Goal: Task Accomplishment & Management: Complete application form

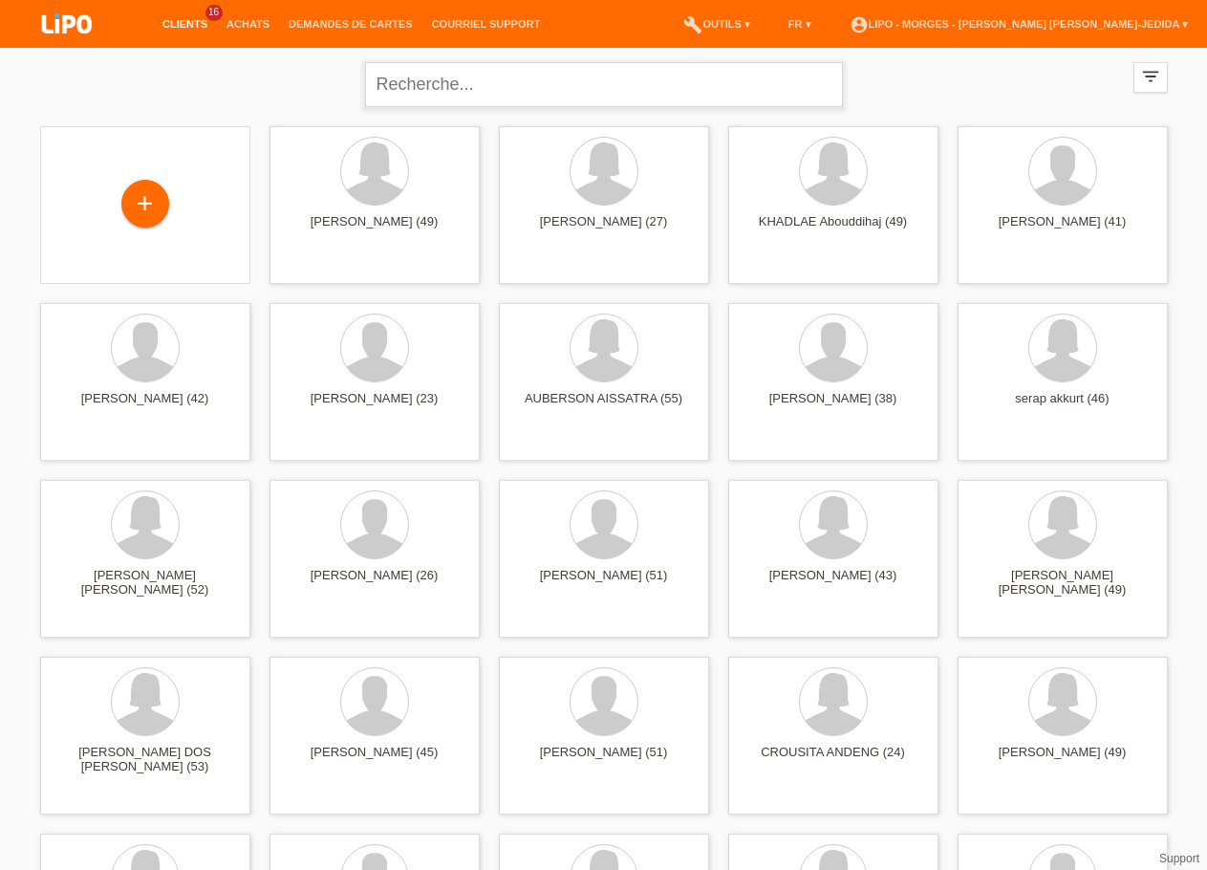
click at [391, 82] on input "text" at bounding box center [604, 84] width 478 height 45
type input "SEMEDO"
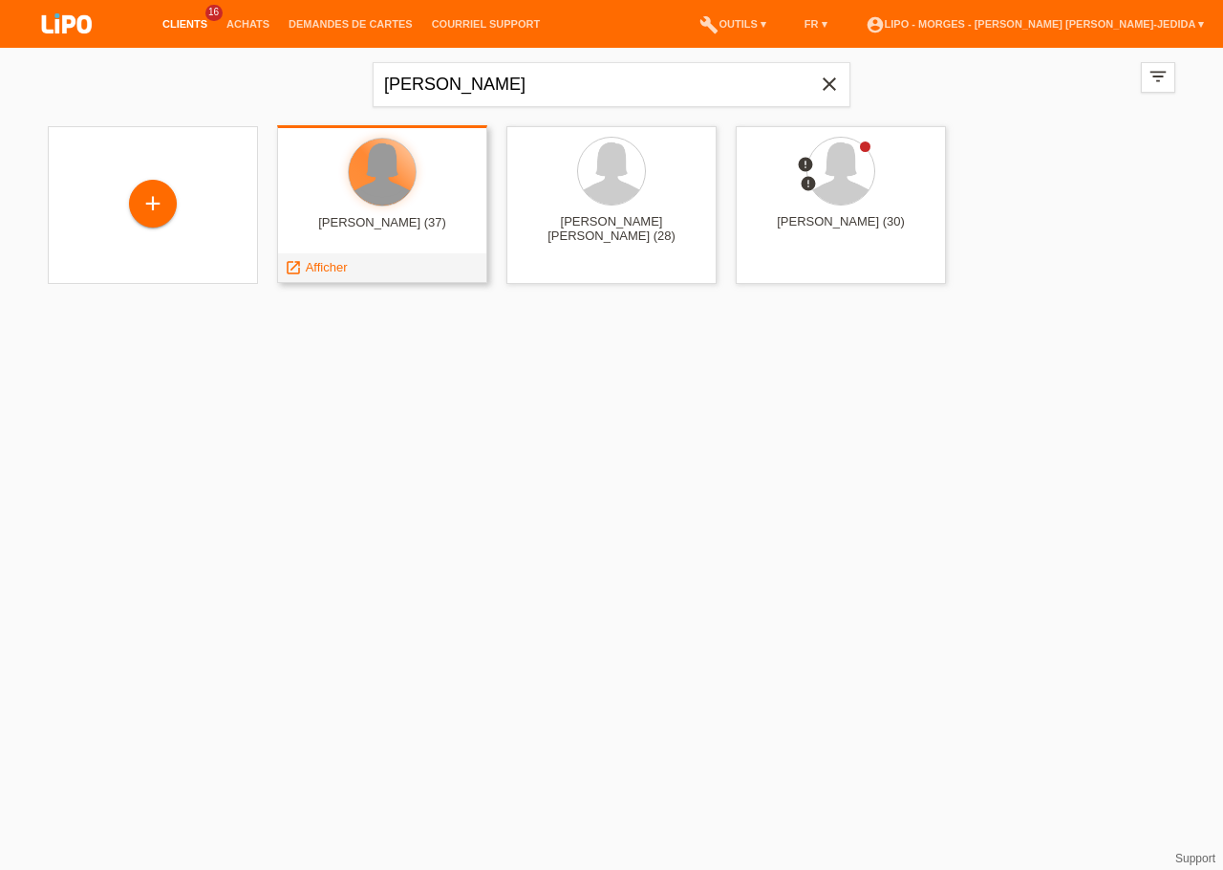
click at [355, 169] on div at bounding box center [382, 172] width 67 height 67
click at [361, 183] on div at bounding box center [382, 172] width 67 height 67
click at [320, 262] on span "Afficher" at bounding box center [327, 267] width 42 height 14
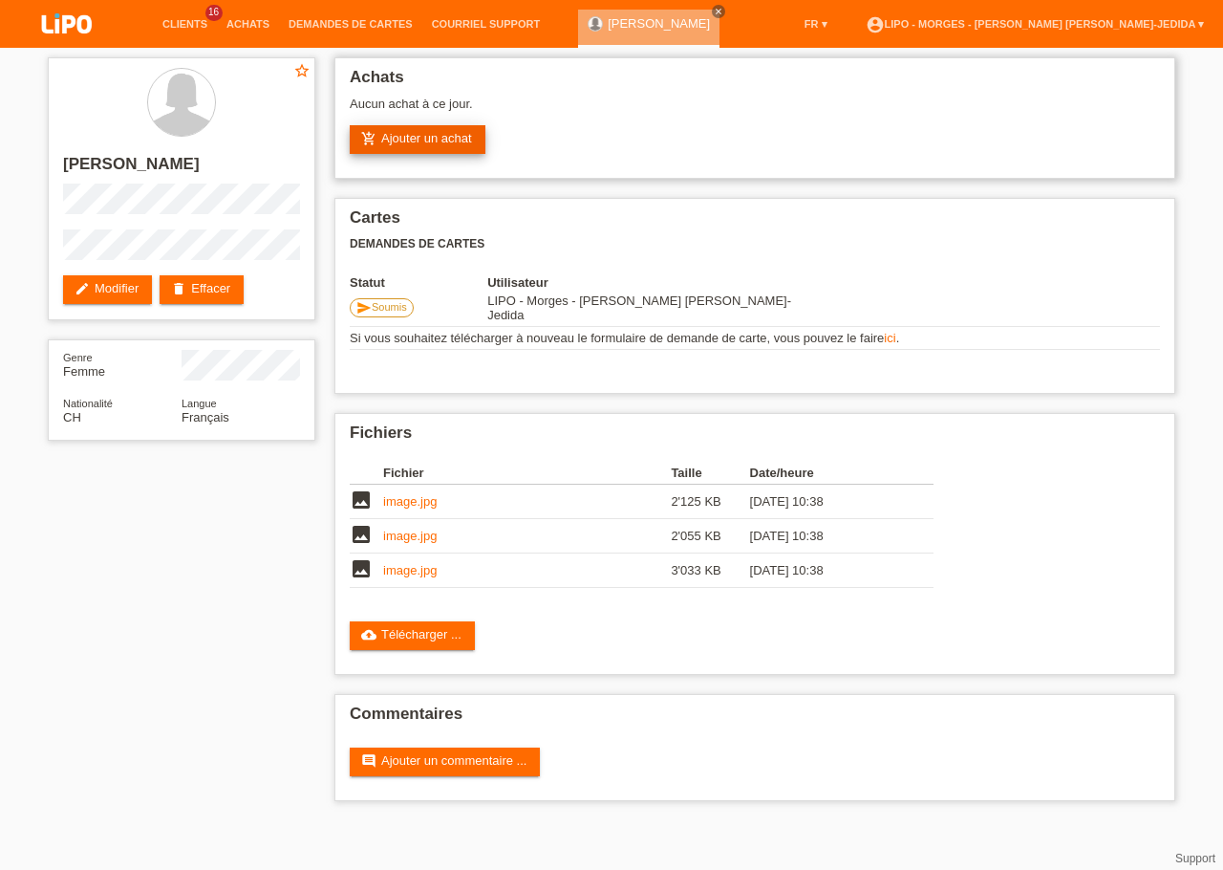
click at [385, 132] on link "add_shopping_cart Ajouter un achat" at bounding box center [418, 139] width 136 height 29
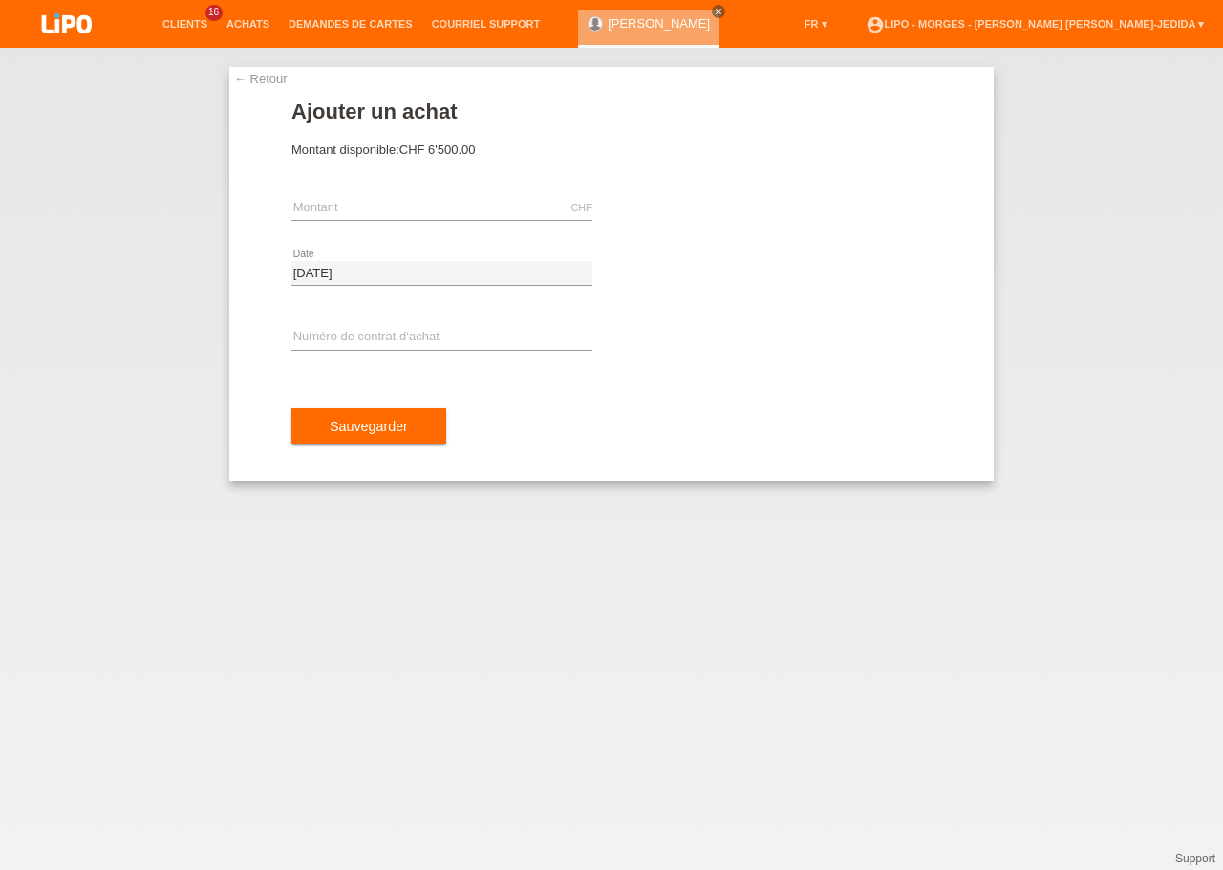
click at [414, 192] on div "CHF error Montant" at bounding box center [442, 208] width 301 height 65
click at [386, 201] on input "text" at bounding box center [442, 208] width 301 height 24
type input "3812.70"
click at [334, 418] on button "Sauvegarder" at bounding box center [369, 426] width 155 height 36
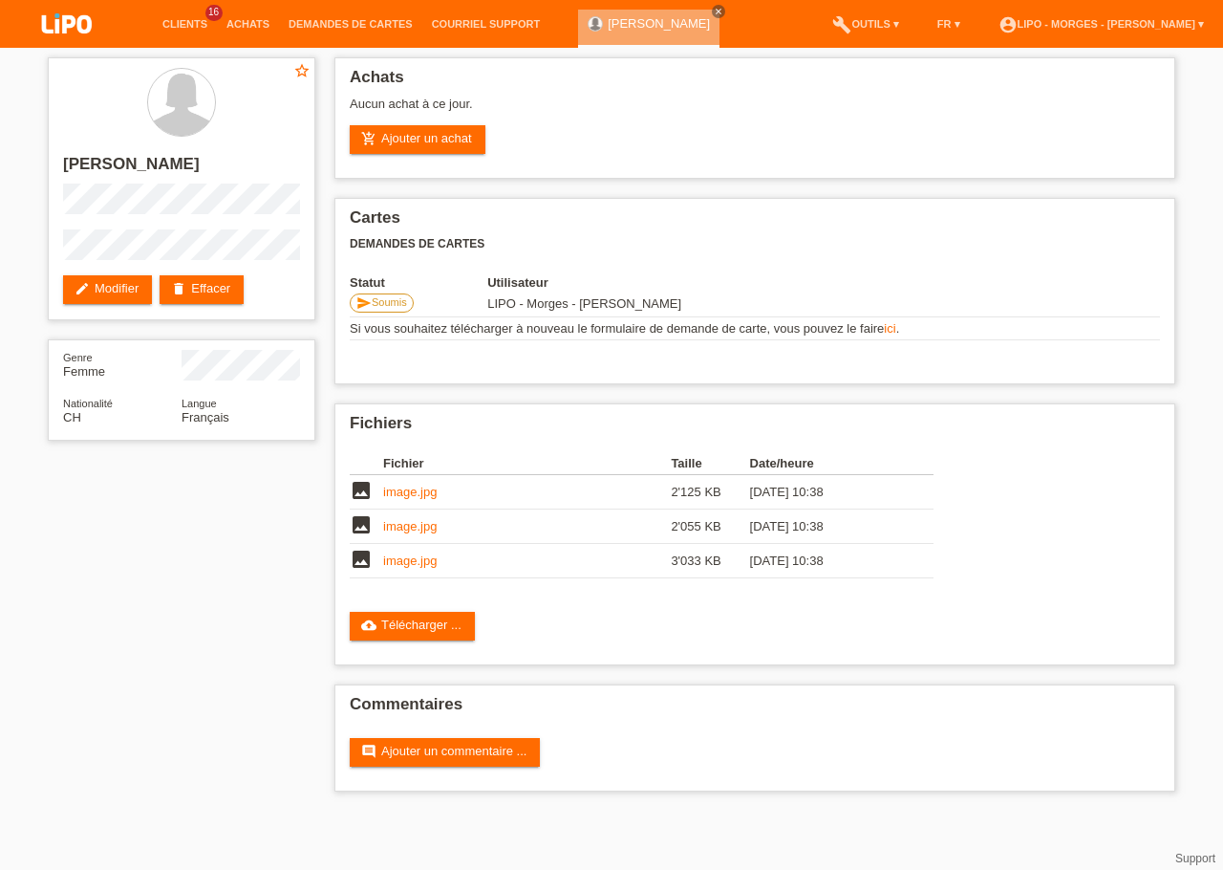
click at [345, 332] on div "Cartes Demandes de cartes Statut Utilisateur send Soumis LIPO - Morges - [PERSO…" at bounding box center [755, 291] width 841 height 186
click at [387, 141] on link "add_shopping_cart Ajouter un achat" at bounding box center [418, 139] width 136 height 29
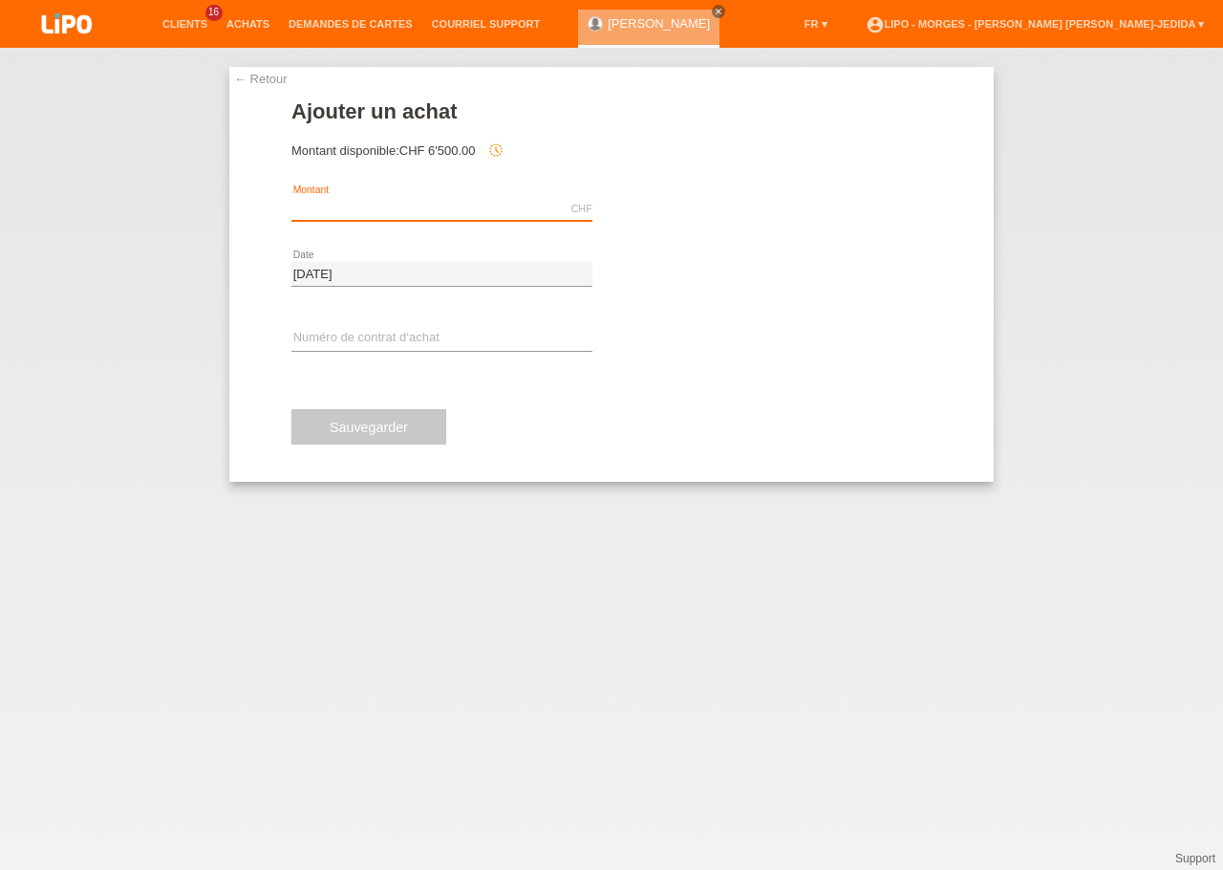
click at [389, 210] on input "text" at bounding box center [442, 209] width 301 height 24
type input "3812.70"
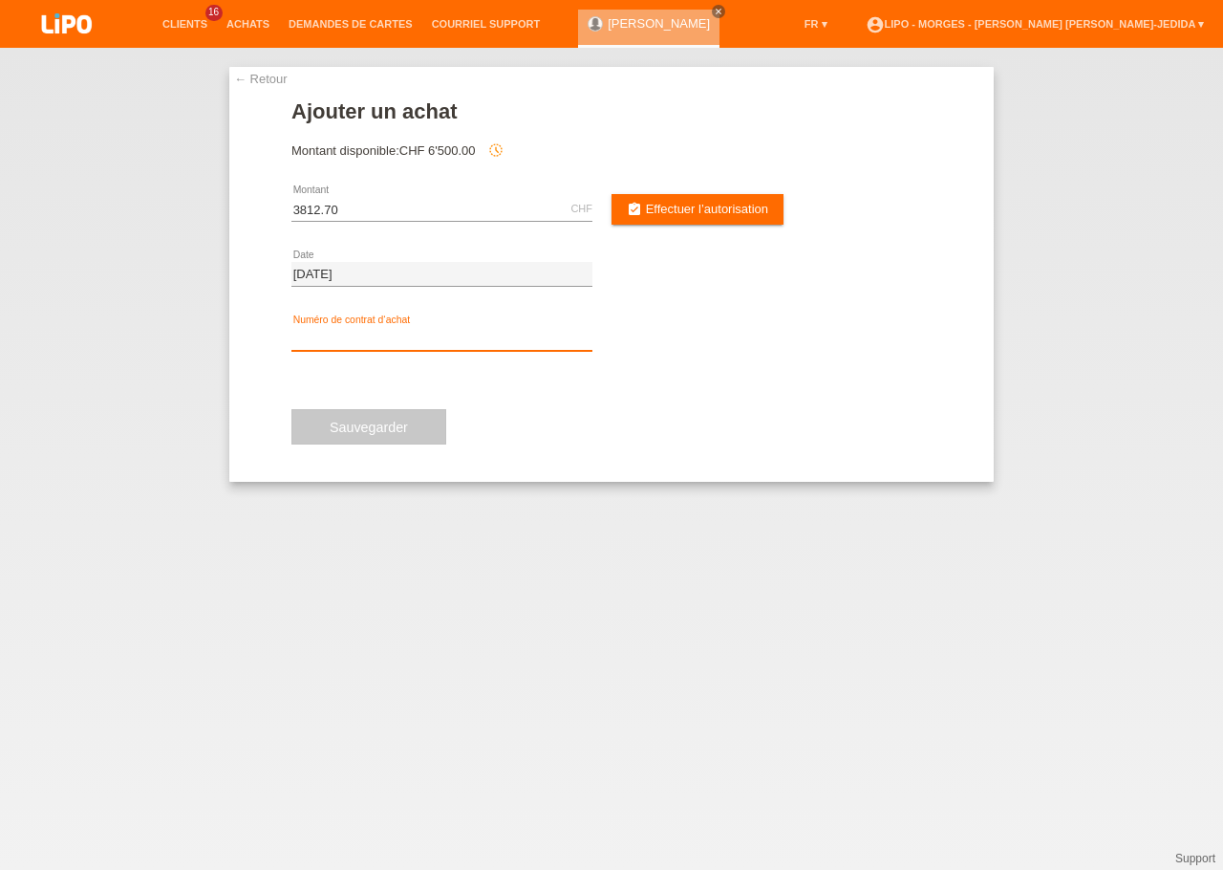
click at [458, 330] on input "text" at bounding box center [442, 339] width 301 height 24
type input "x"
type input "XU0DFF"
click at [488, 358] on div "XU0DFF error Numéro de contrat d‘achat" at bounding box center [442, 339] width 301 height 65
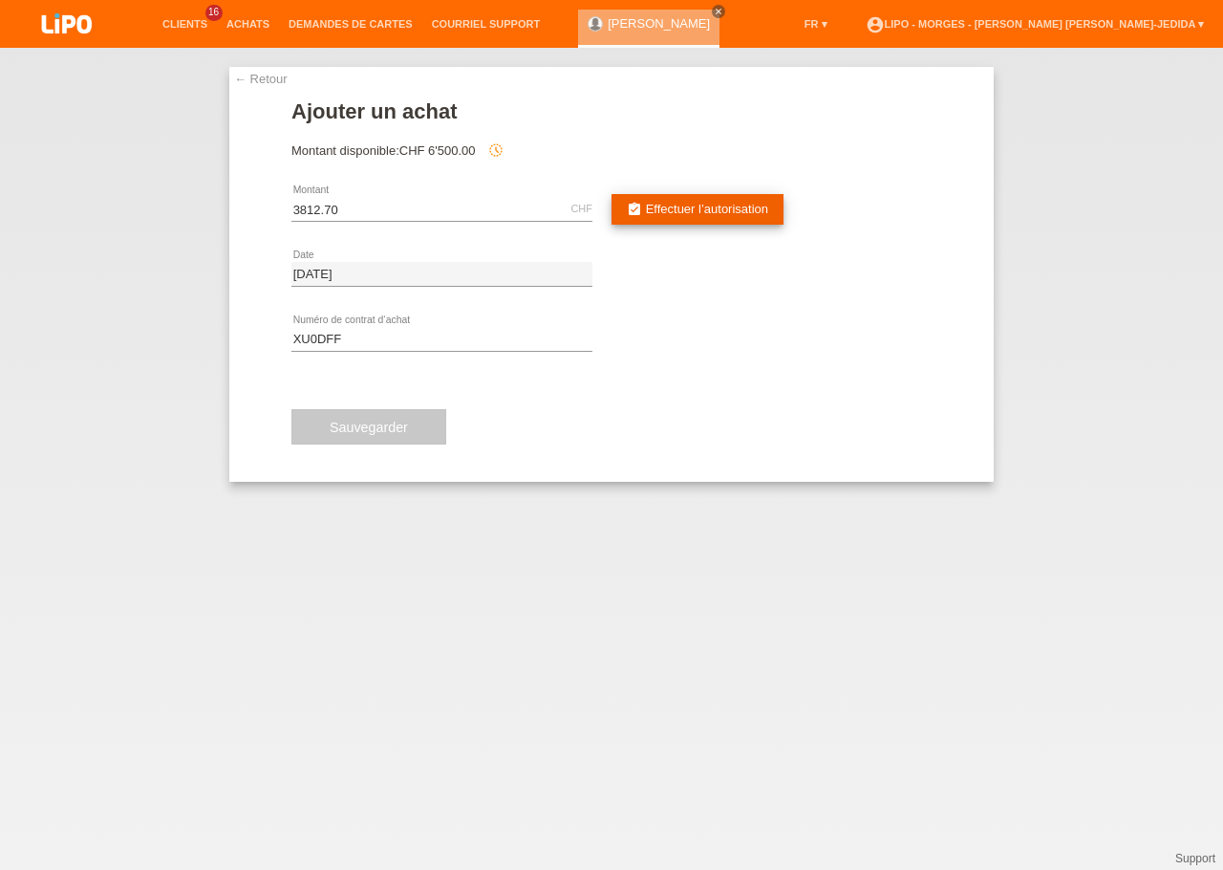
click at [679, 221] on link "assignment_turned_in Effectuer l’autorisation" at bounding box center [698, 209] width 172 height 31
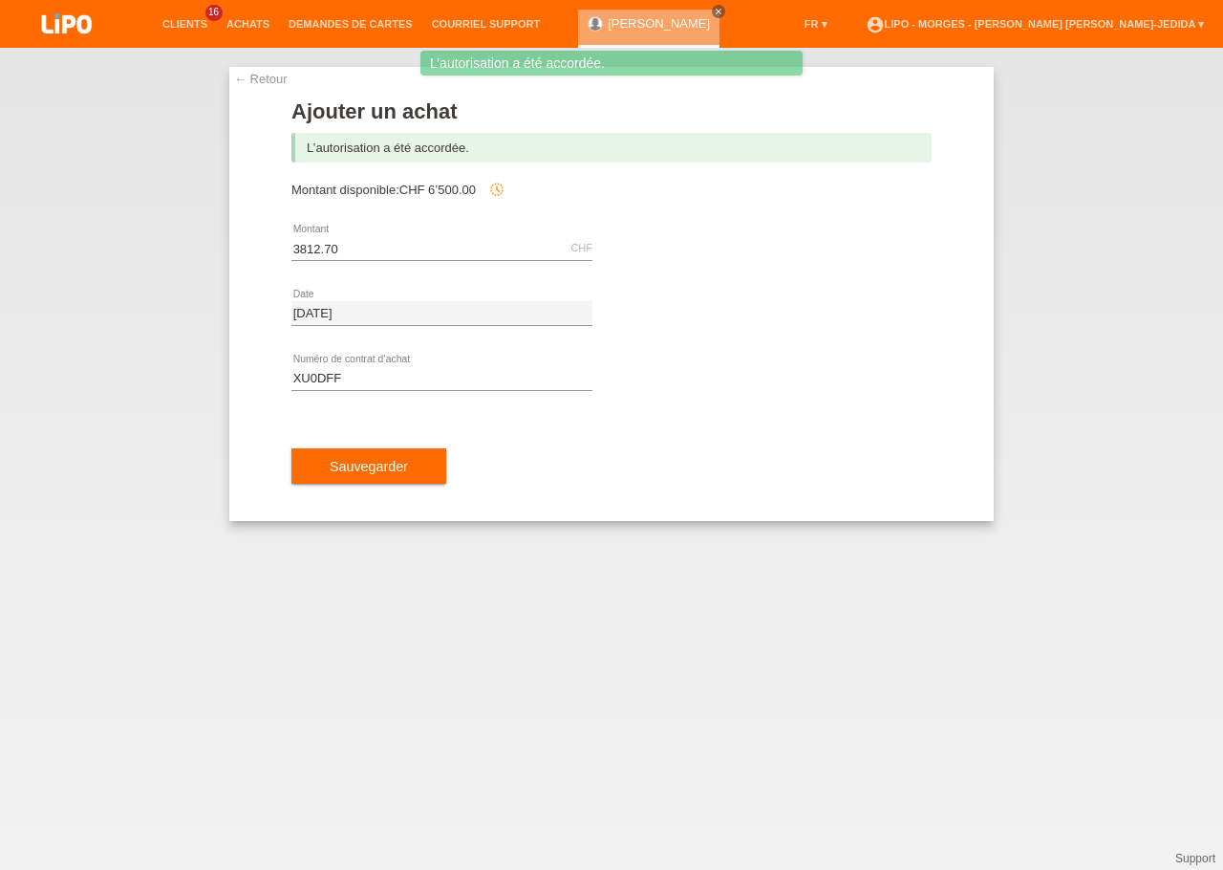
click at [363, 507] on div "Sauvegarder" at bounding box center [612, 466] width 640 height 111
click at [363, 481] on button "Sauvegarder" at bounding box center [369, 466] width 155 height 36
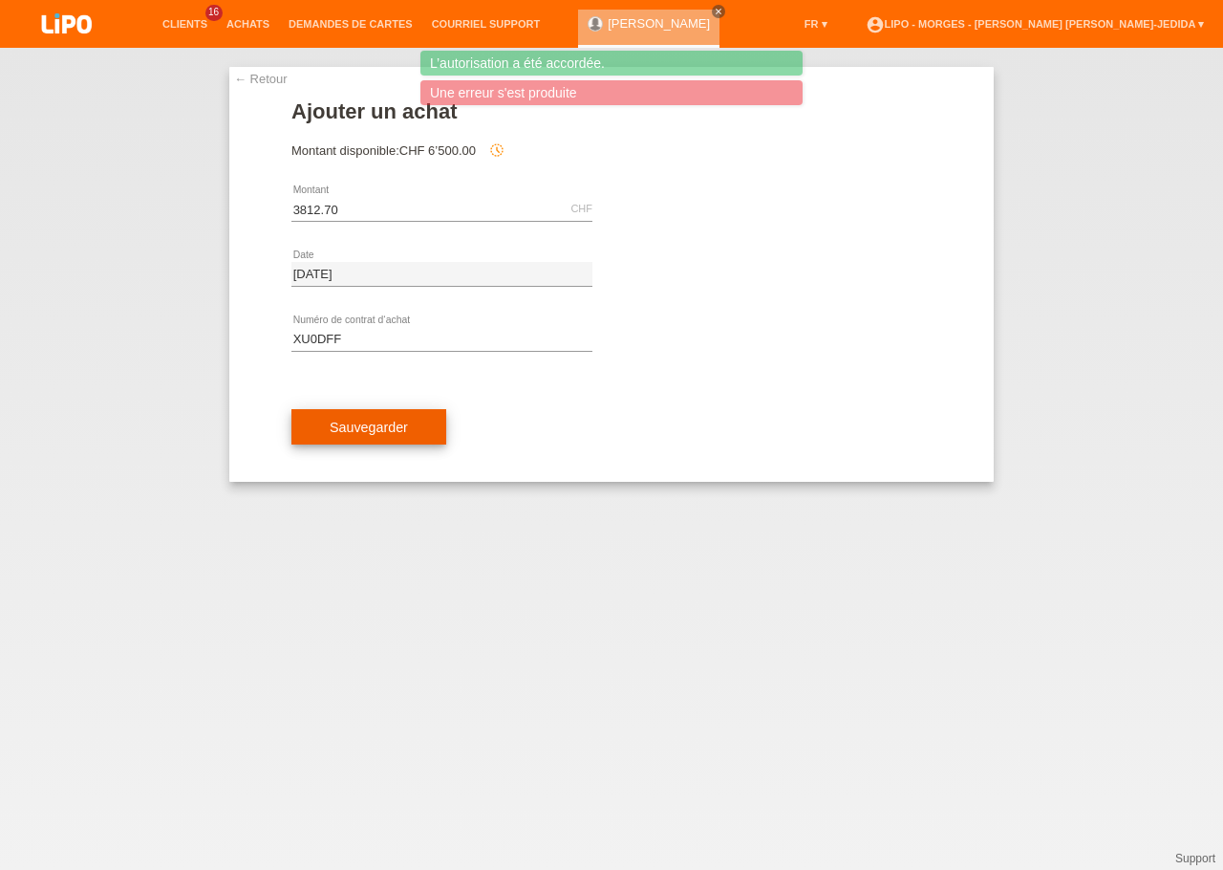
click at [375, 426] on span "Sauvegarder" at bounding box center [369, 427] width 78 height 15
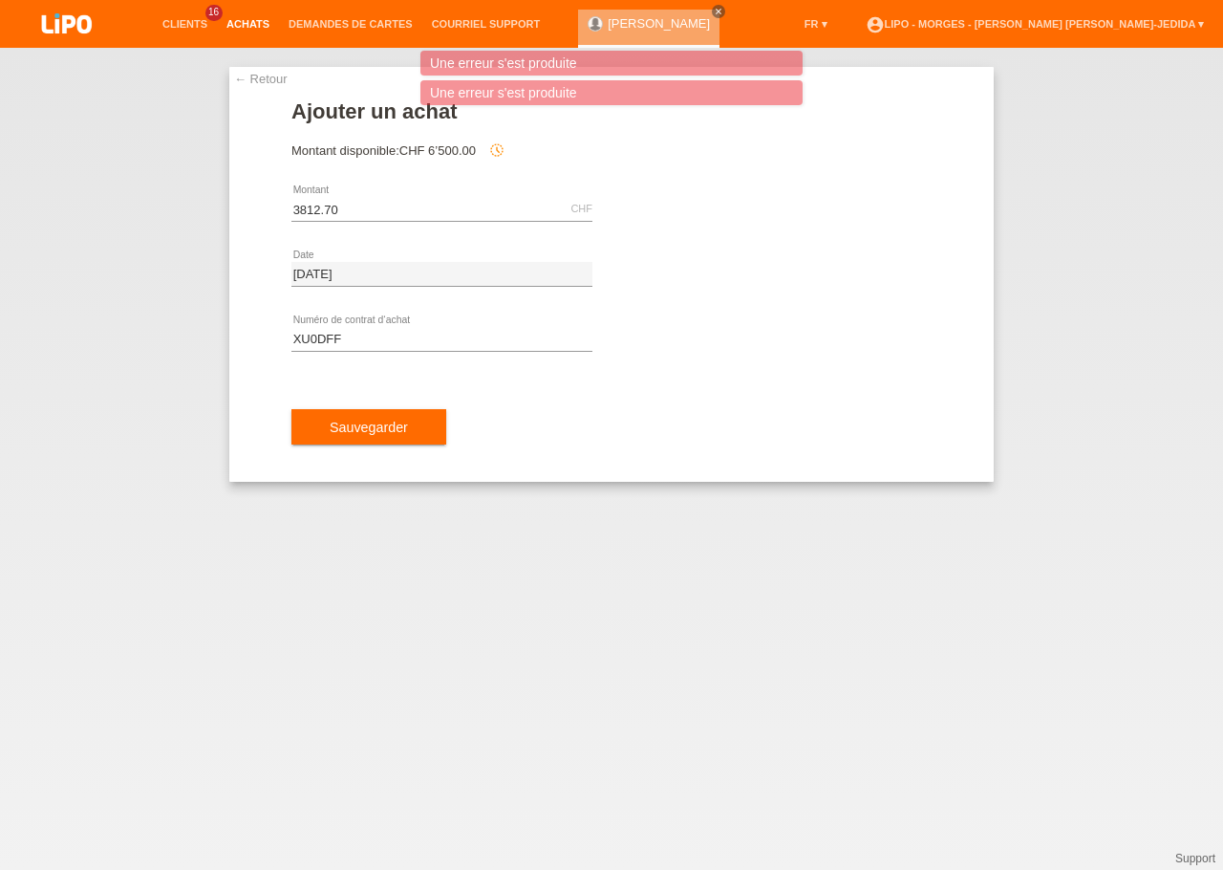
click at [234, 24] on link "Achats" at bounding box center [248, 23] width 62 height 11
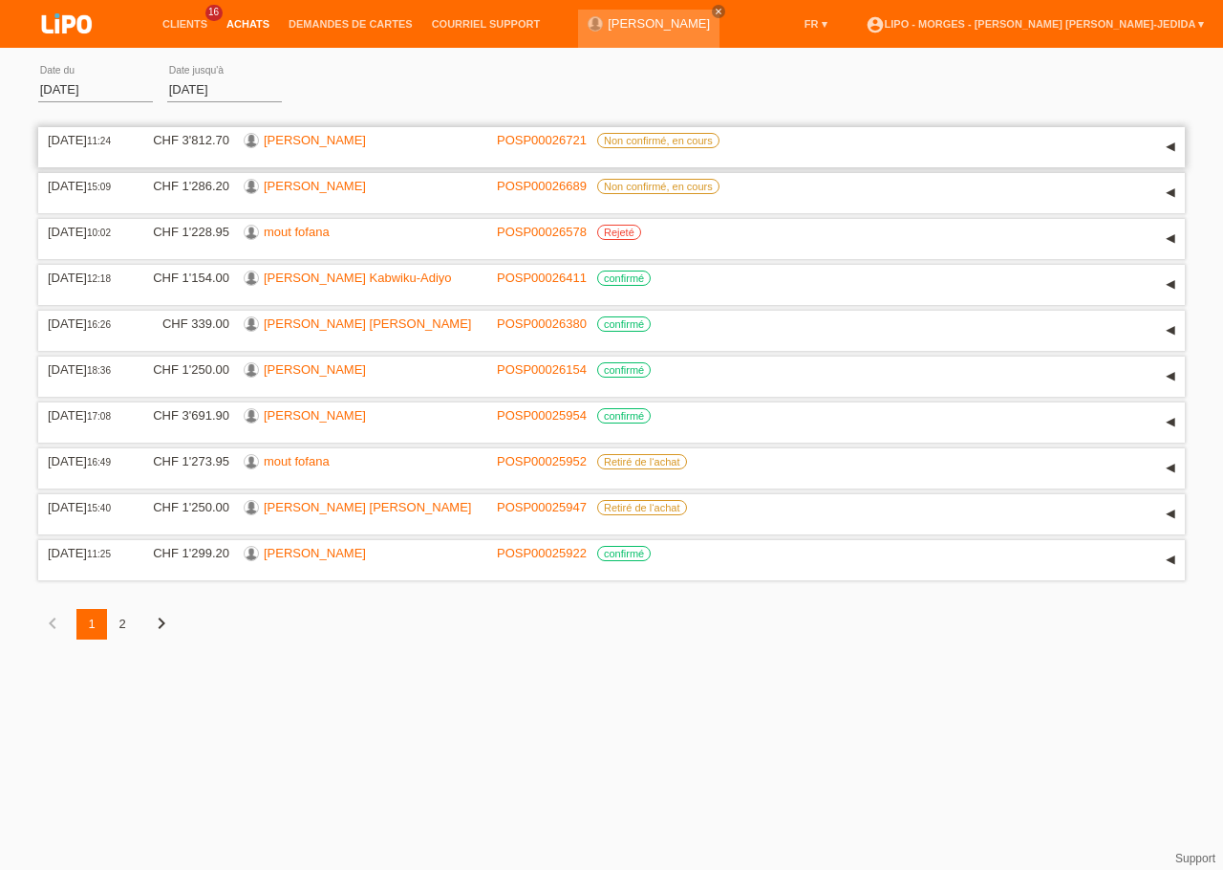
click at [364, 147] on link "[PERSON_NAME]" at bounding box center [315, 140] width 102 height 14
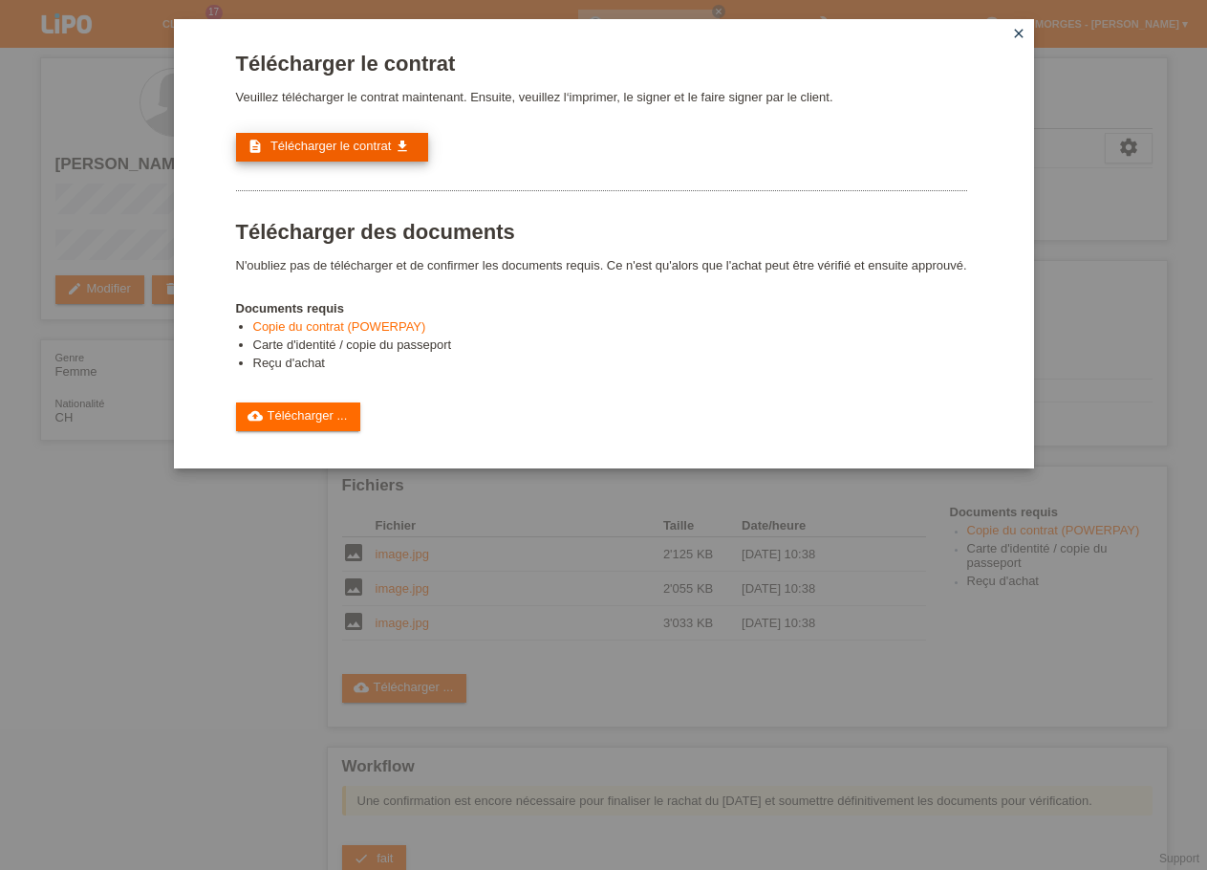
click at [334, 153] on span "Télécharger le contrat" at bounding box center [330, 146] width 120 height 14
click at [283, 424] on link "cloud_upload Télécharger ..." at bounding box center [298, 416] width 125 height 29
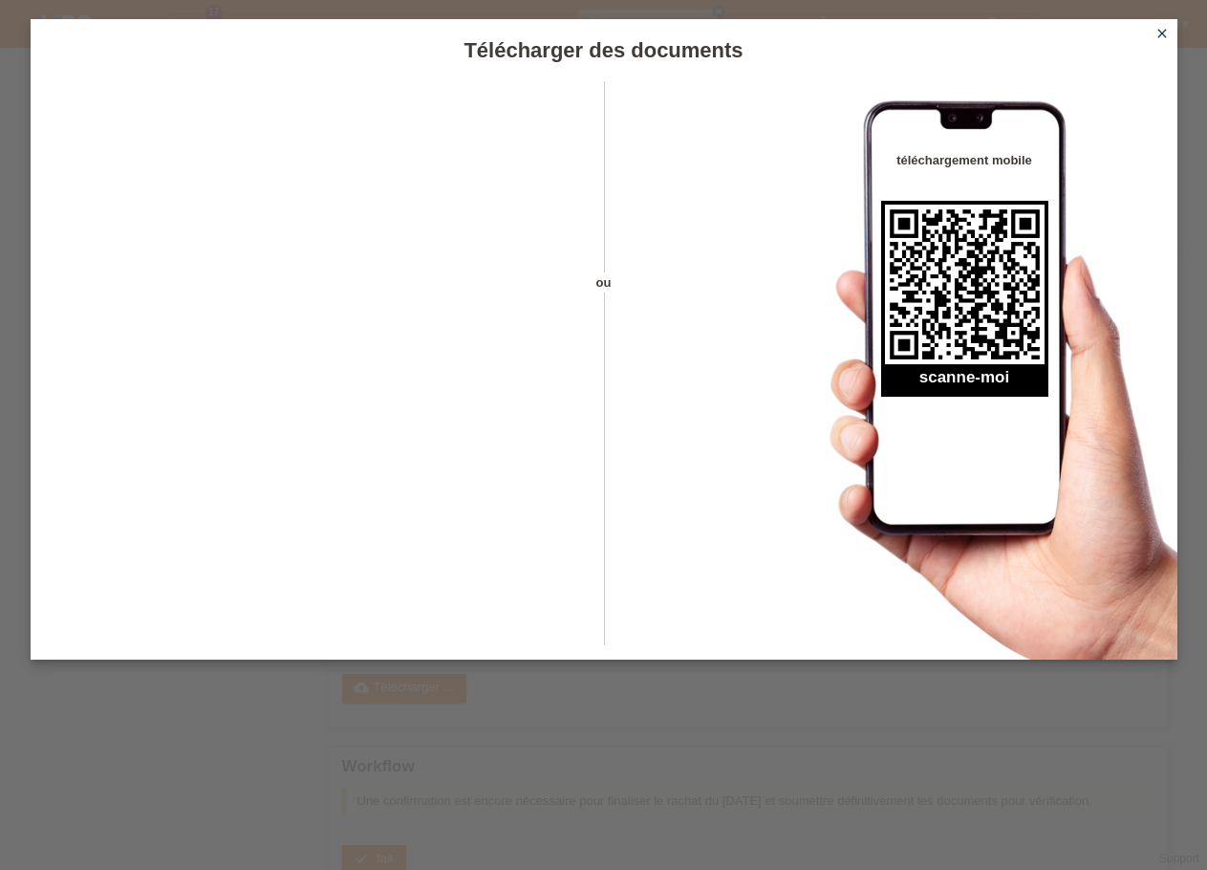
click at [1167, 34] on icon "close" at bounding box center [1162, 33] width 15 height 15
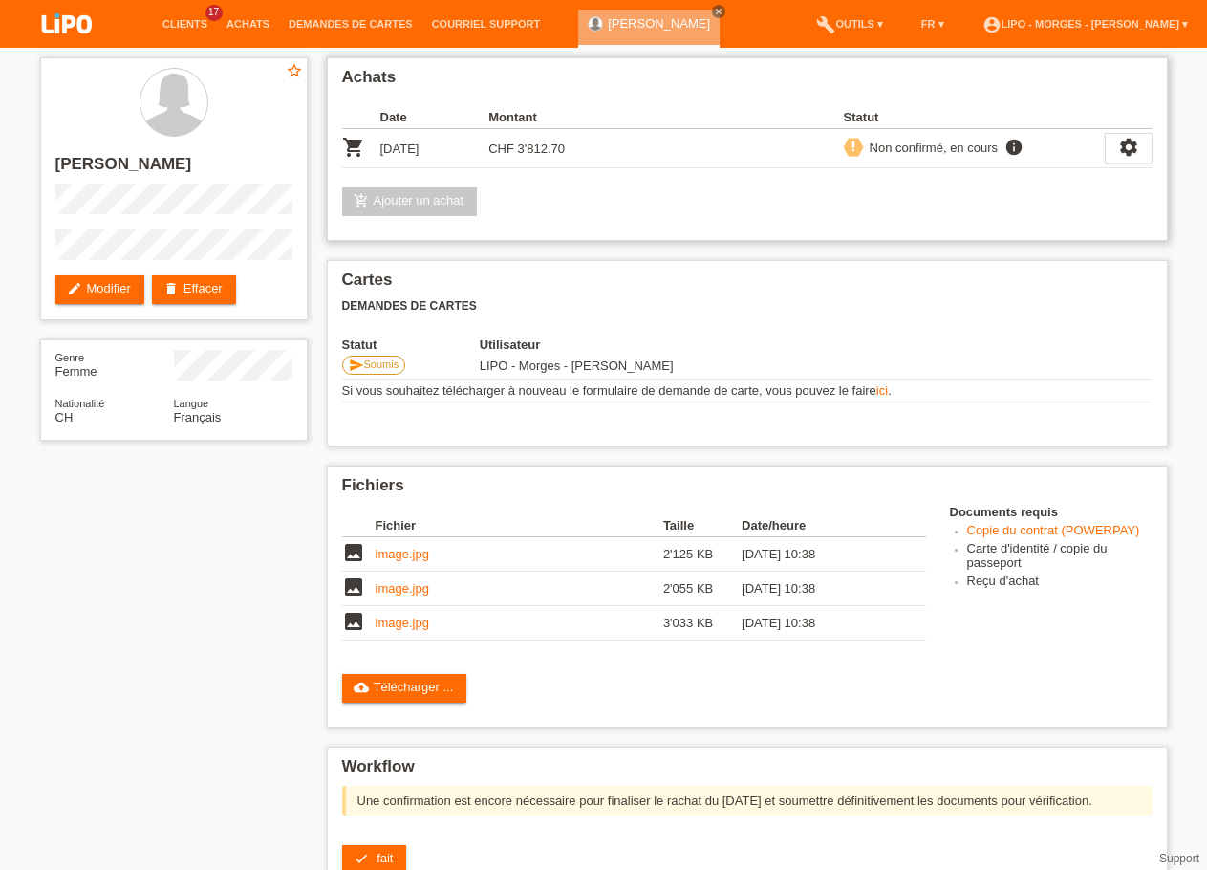
click at [417, 198] on link "add_shopping_cart Ajouter un achat" at bounding box center [410, 201] width 136 height 29
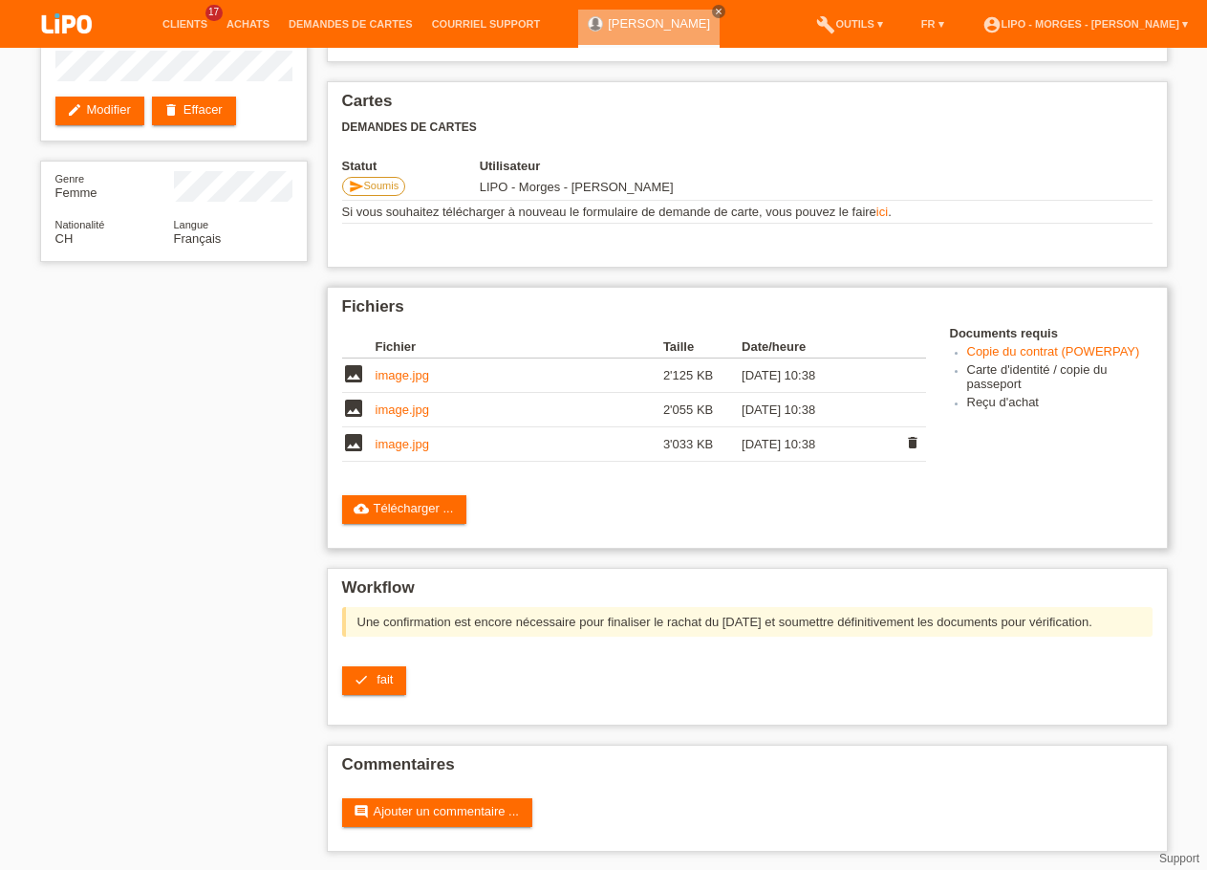
scroll to position [195, 0]
click at [375, 488] on div "Fichiers Fichier Taille Date/heure image image.jpg 2'125 KB 28.08.2025 10:38 de…" at bounding box center [747, 417] width 841 height 262
click at [1068, 343] on link "Copie du contrat (POWERPAY)" at bounding box center [1053, 350] width 173 height 14
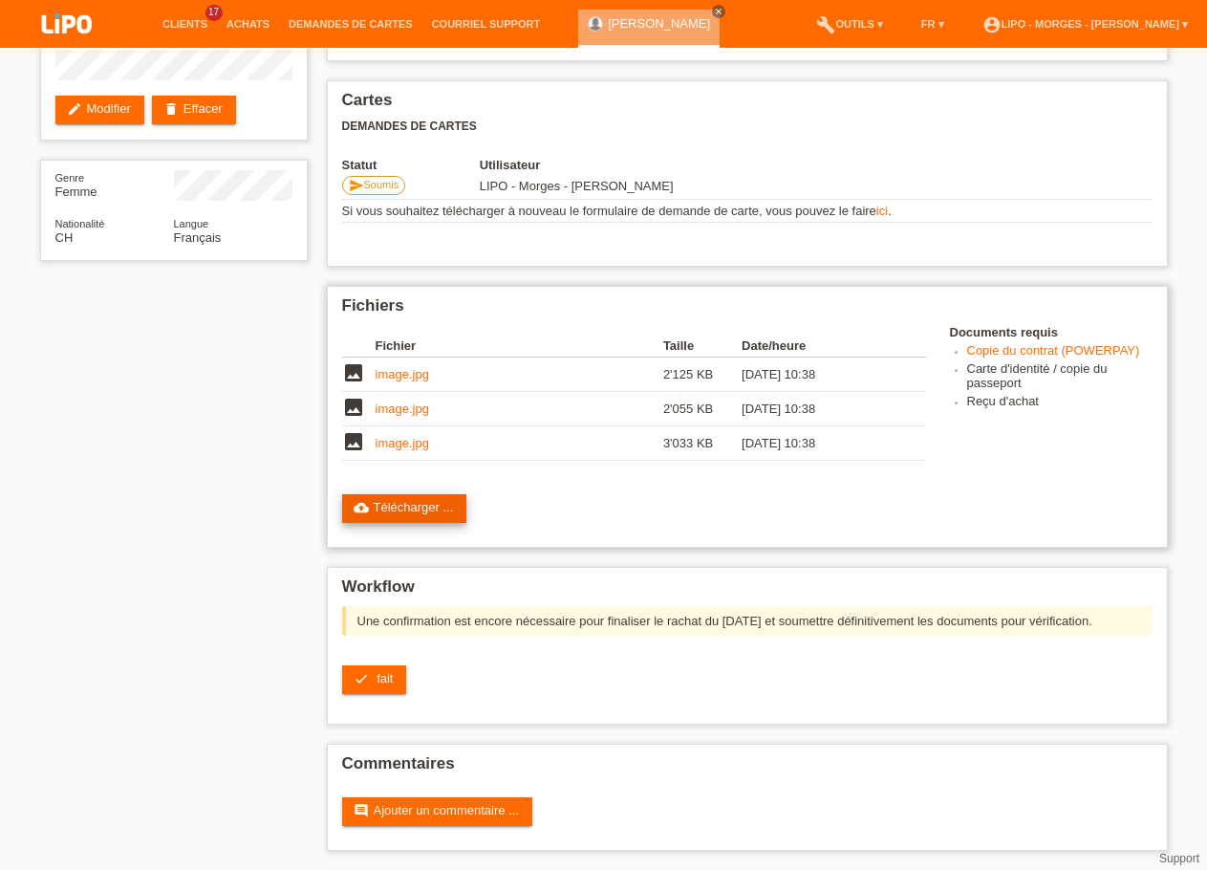
click at [425, 510] on link "cloud_upload Télécharger ..." at bounding box center [404, 508] width 125 height 29
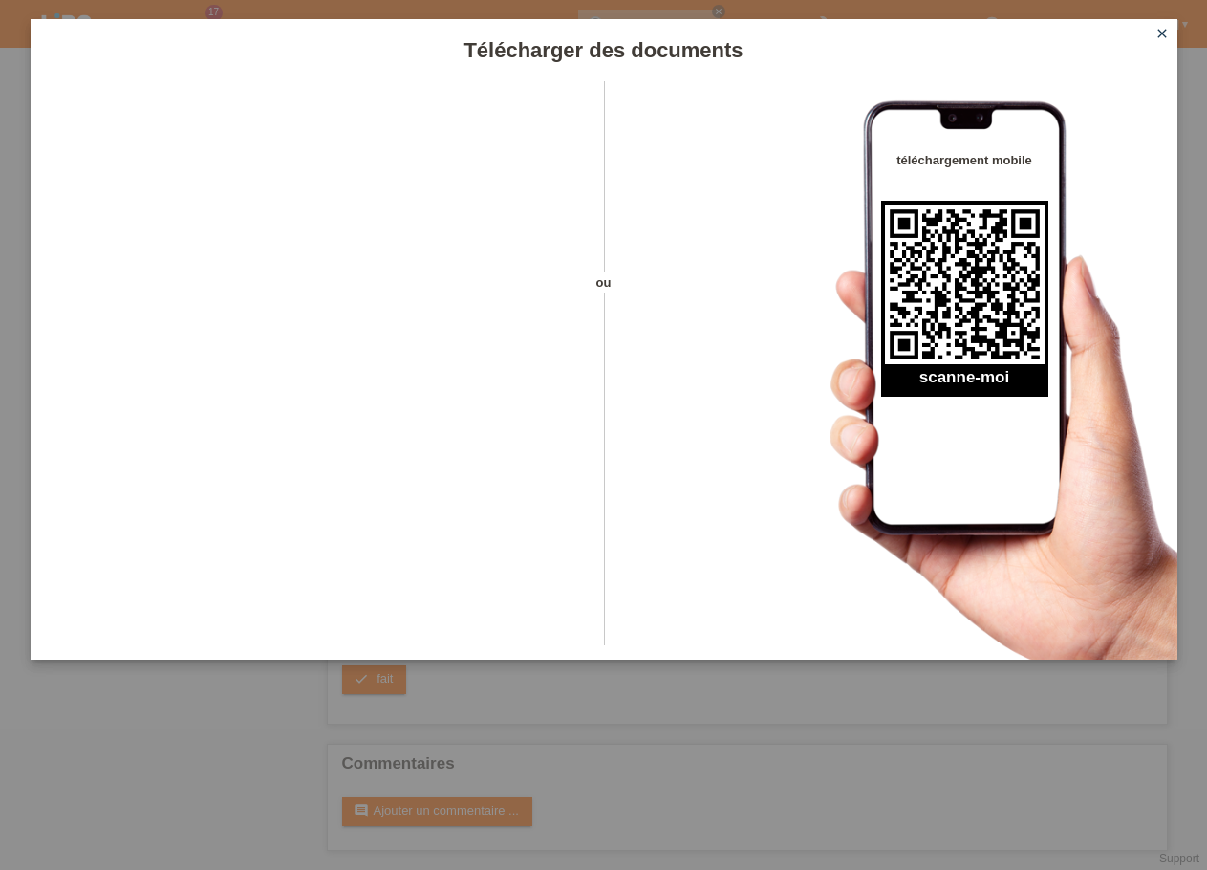
scroll to position [197, 0]
click at [1156, 34] on link "close" at bounding box center [1162, 35] width 25 height 22
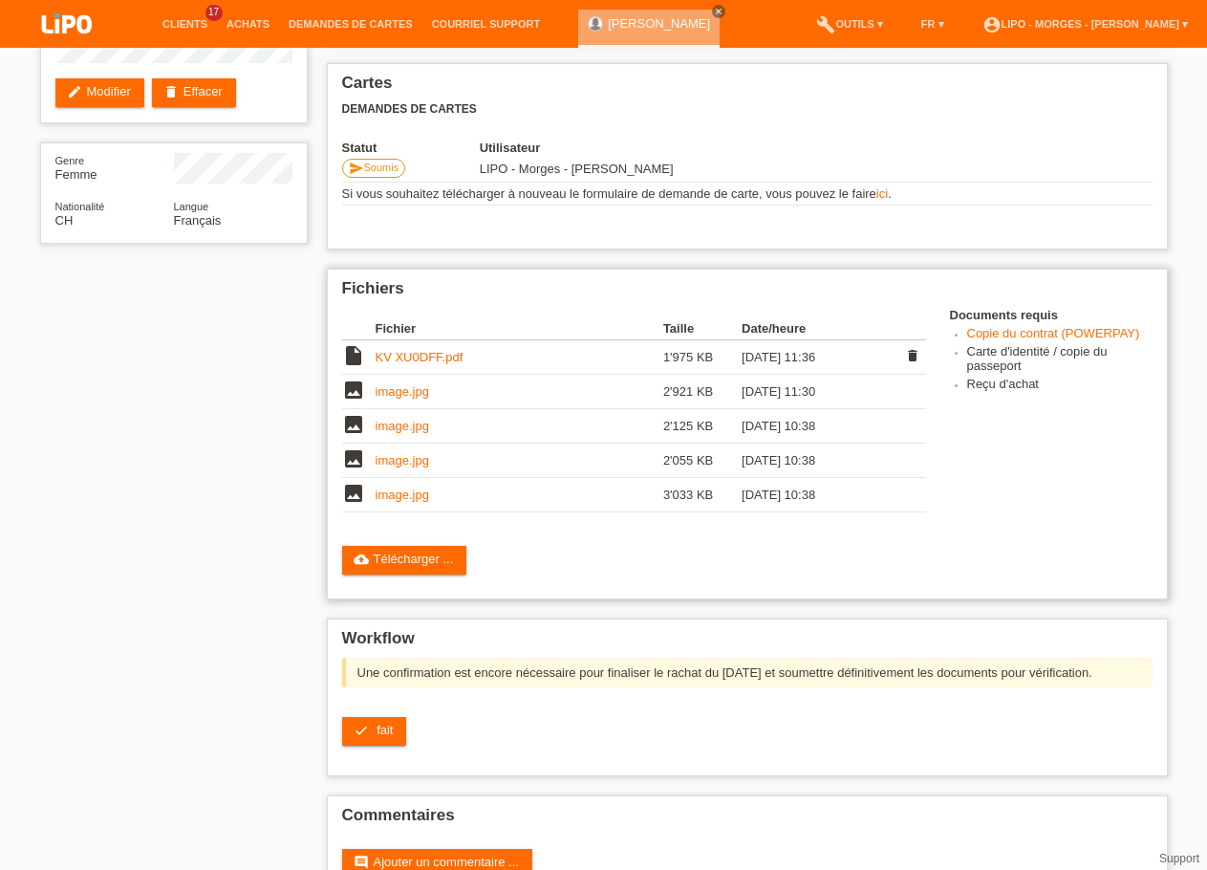
scroll to position [197, 0]
click at [422, 361] on link "KV XU0DFF.pdf" at bounding box center [420, 357] width 88 height 14
click at [412, 399] on link "image.jpg" at bounding box center [403, 391] width 54 height 14
click at [400, 429] on link "image.jpg" at bounding box center [403, 426] width 54 height 14
click at [401, 467] on link "image.jpg" at bounding box center [403, 460] width 54 height 14
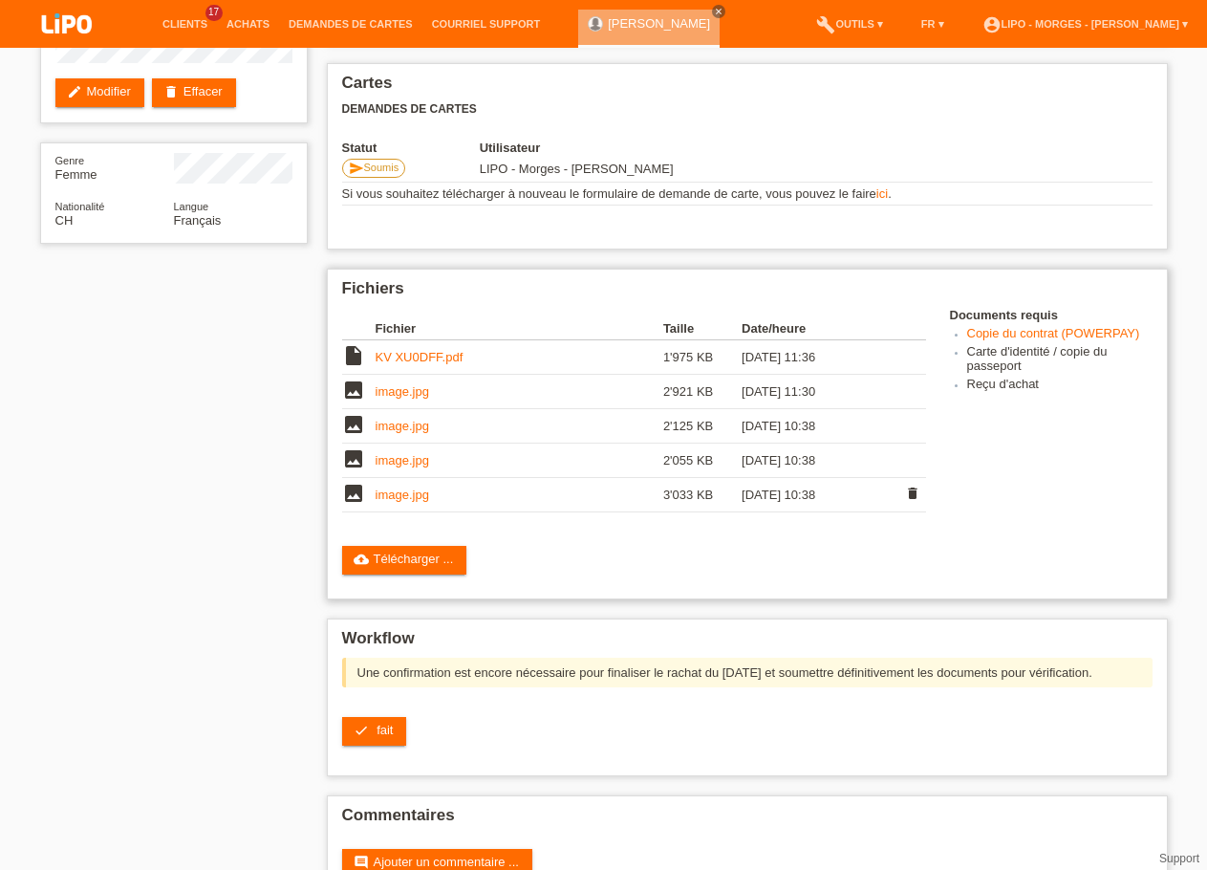
click at [397, 502] on link "image.jpg" at bounding box center [403, 494] width 54 height 14
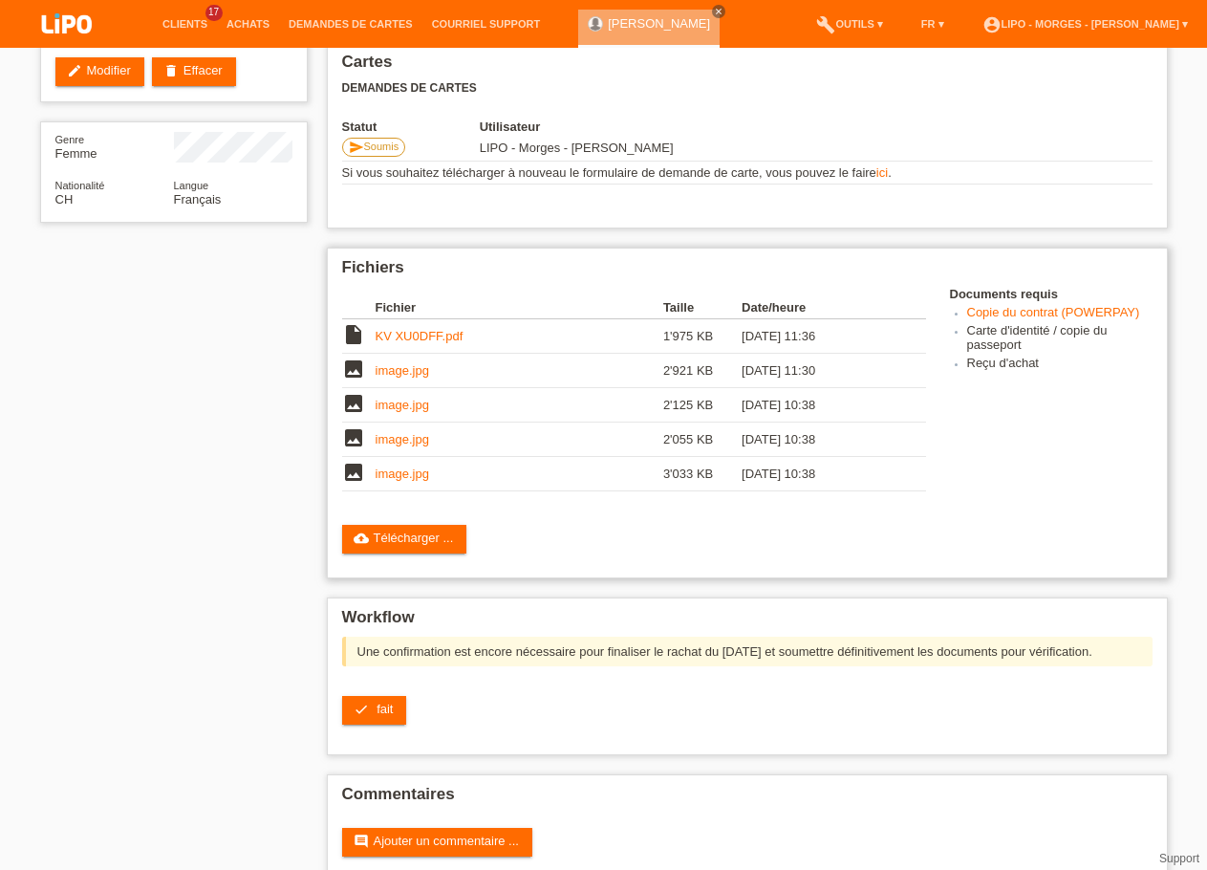
scroll to position [267, 0]
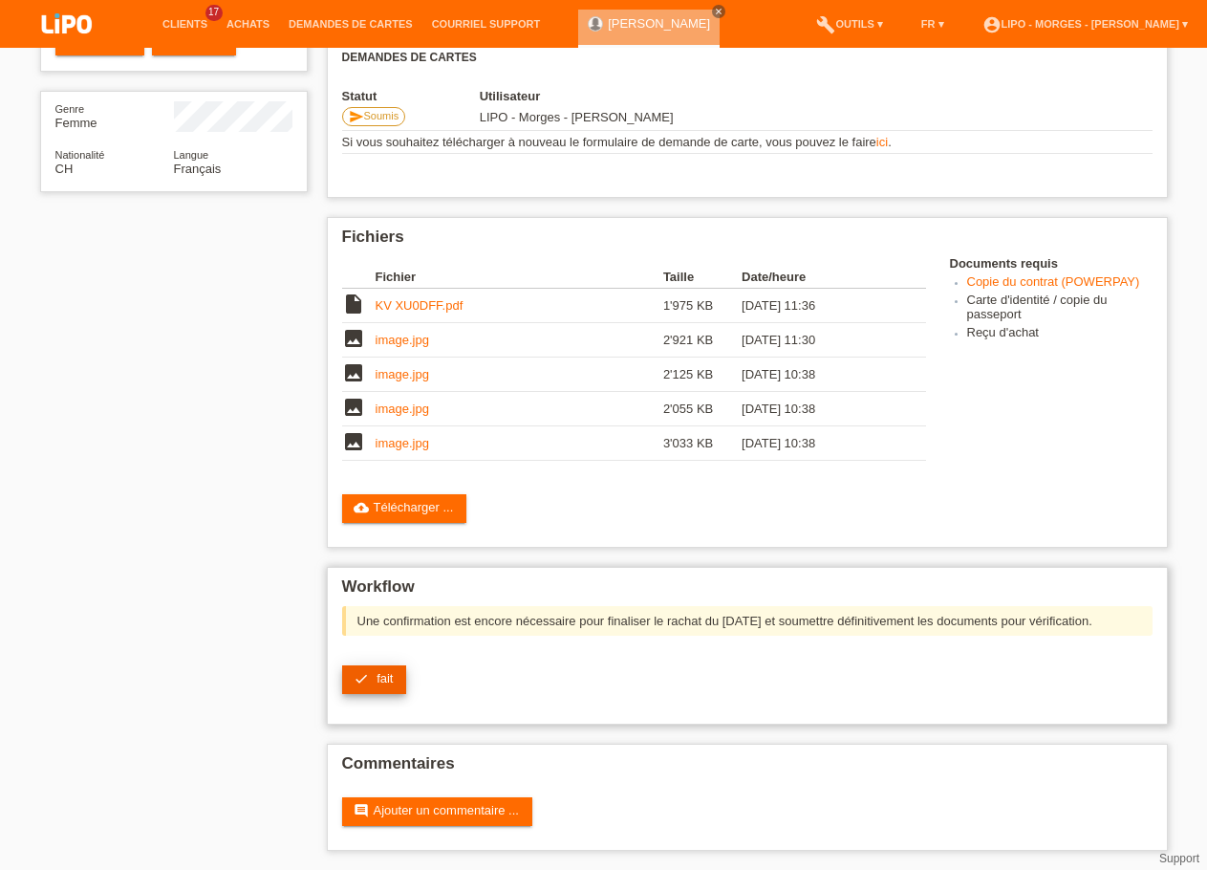
click at [362, 680] on icon "check" at bounding box center [361, 678] width 15 height 15
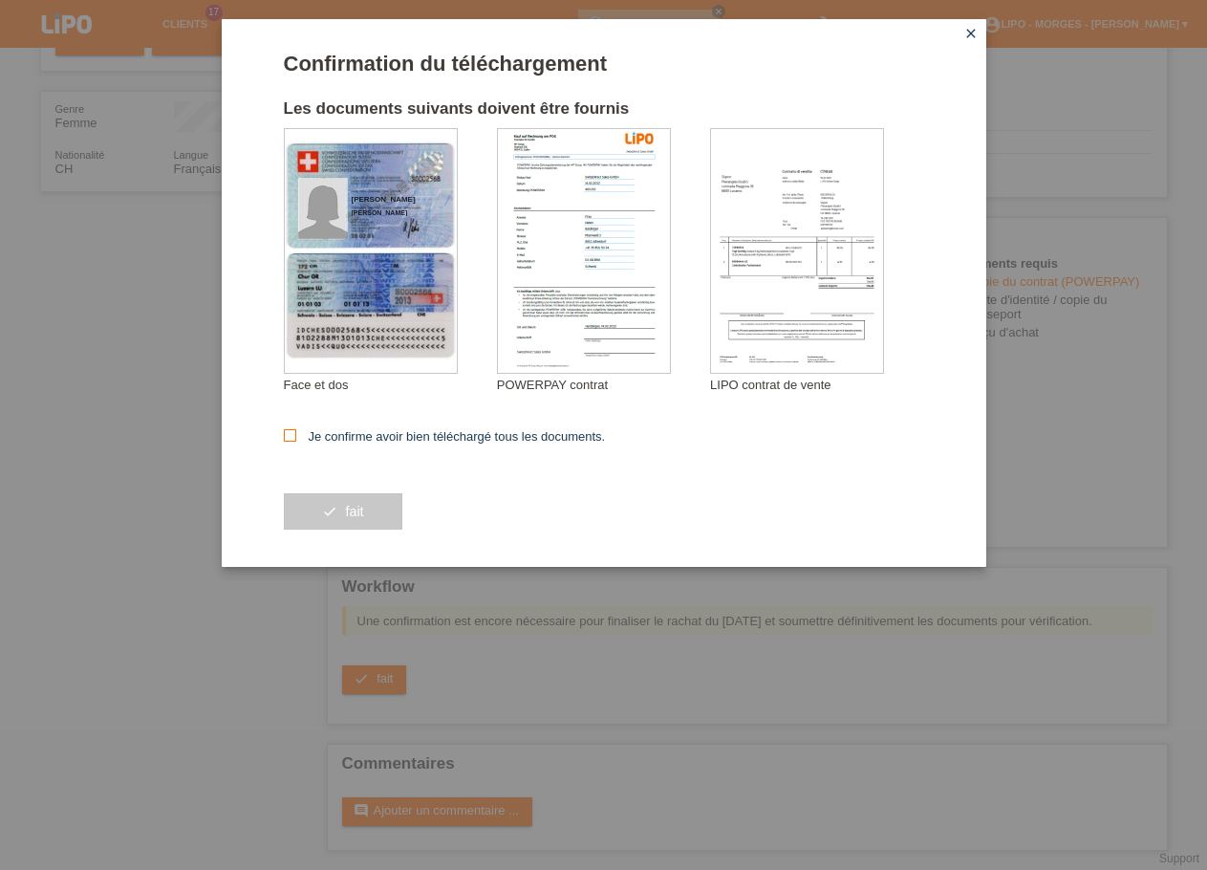
click at [387, 436] on label "Je confirme avoir bien téléchargé tous les documents." at bounding box center [445, 436] width 322 height 14
click at [296, 436] on input "Je confirme avoir bien téléchargé tous les documents." at bounding box center [290, 435] width 12 height 12
checkbox input "true"
click at [372, 516] on button "check fait" at bounding box center [343, 511] width 119 height 36
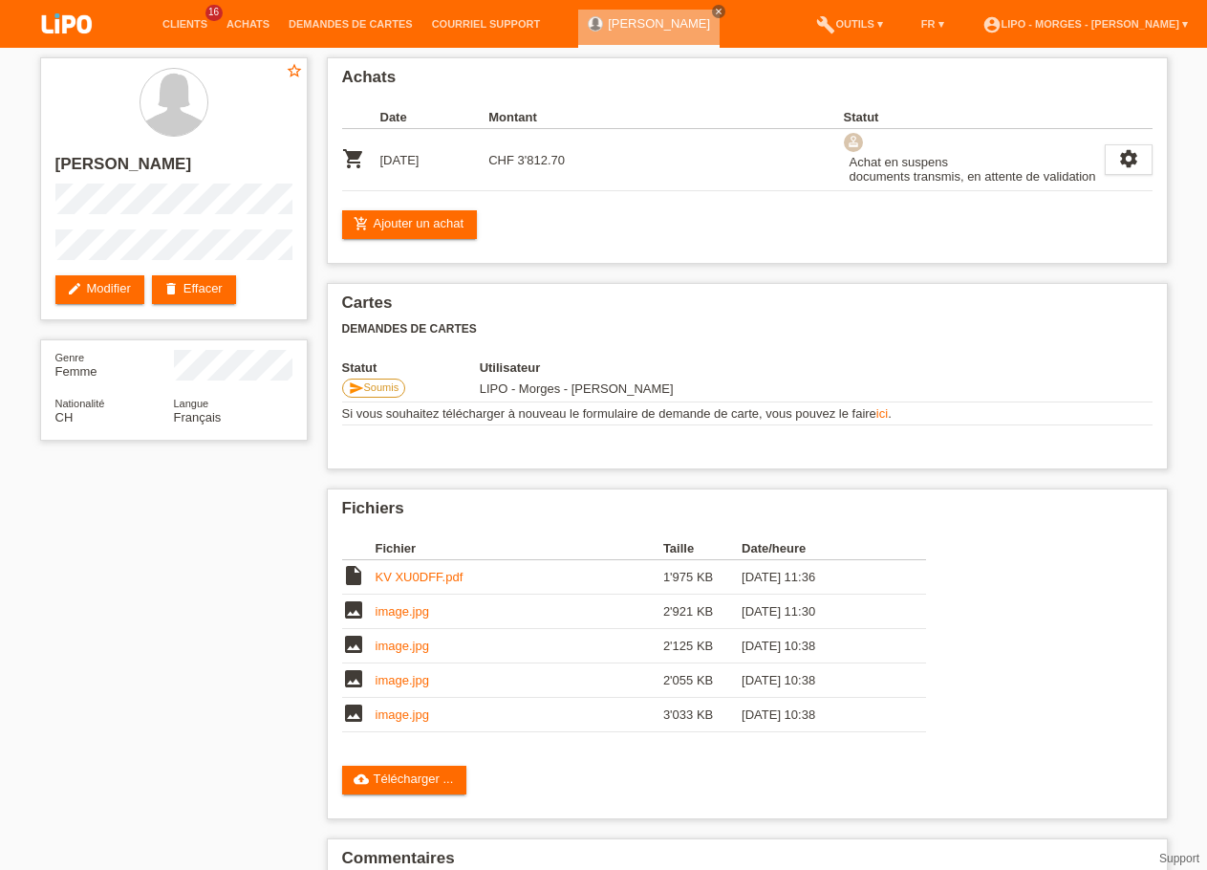
scroll to position [111, 0]
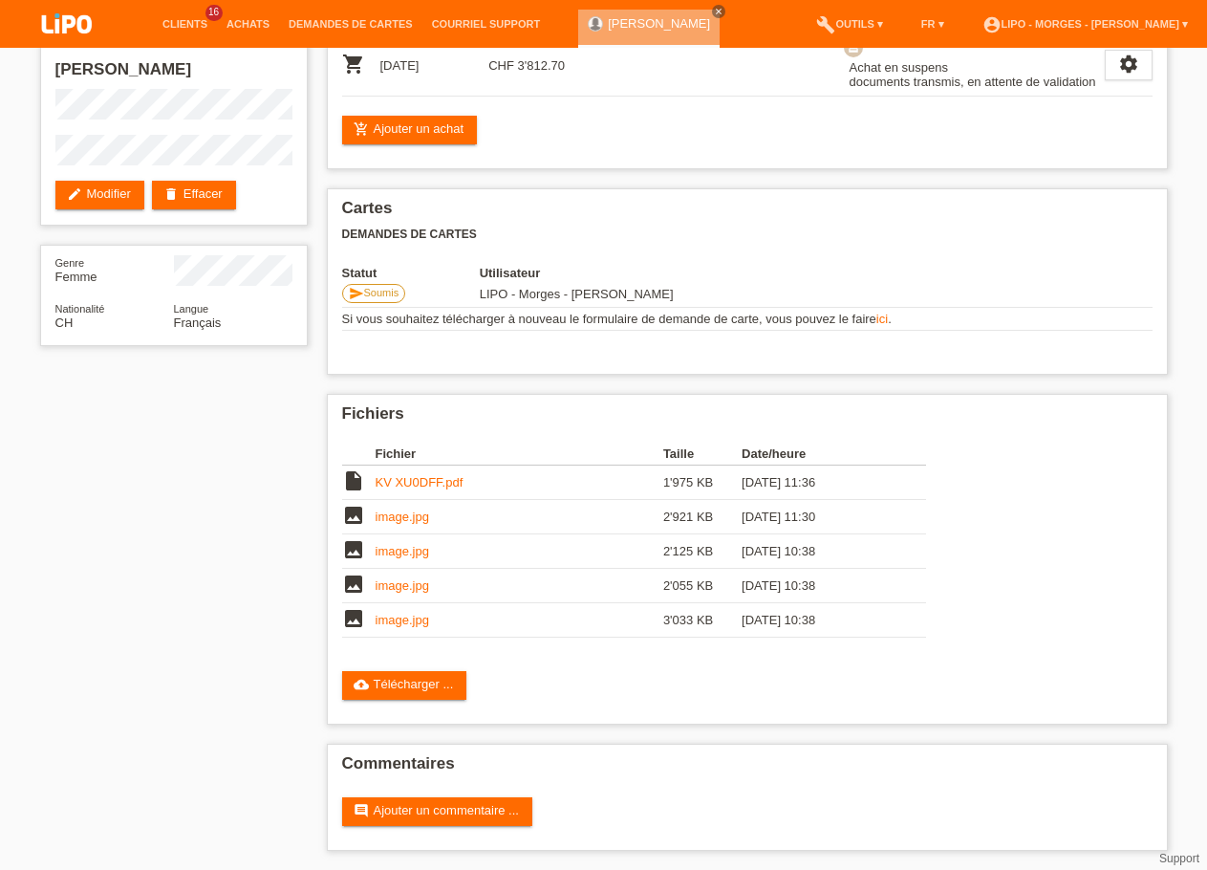
click at [0, 555] on div "star_border CRISTINA SEMEDO TAVARES edit Modifier delete Effacer Genre Femme Na…" at bounding box center [603, 411] width 1207 height 917
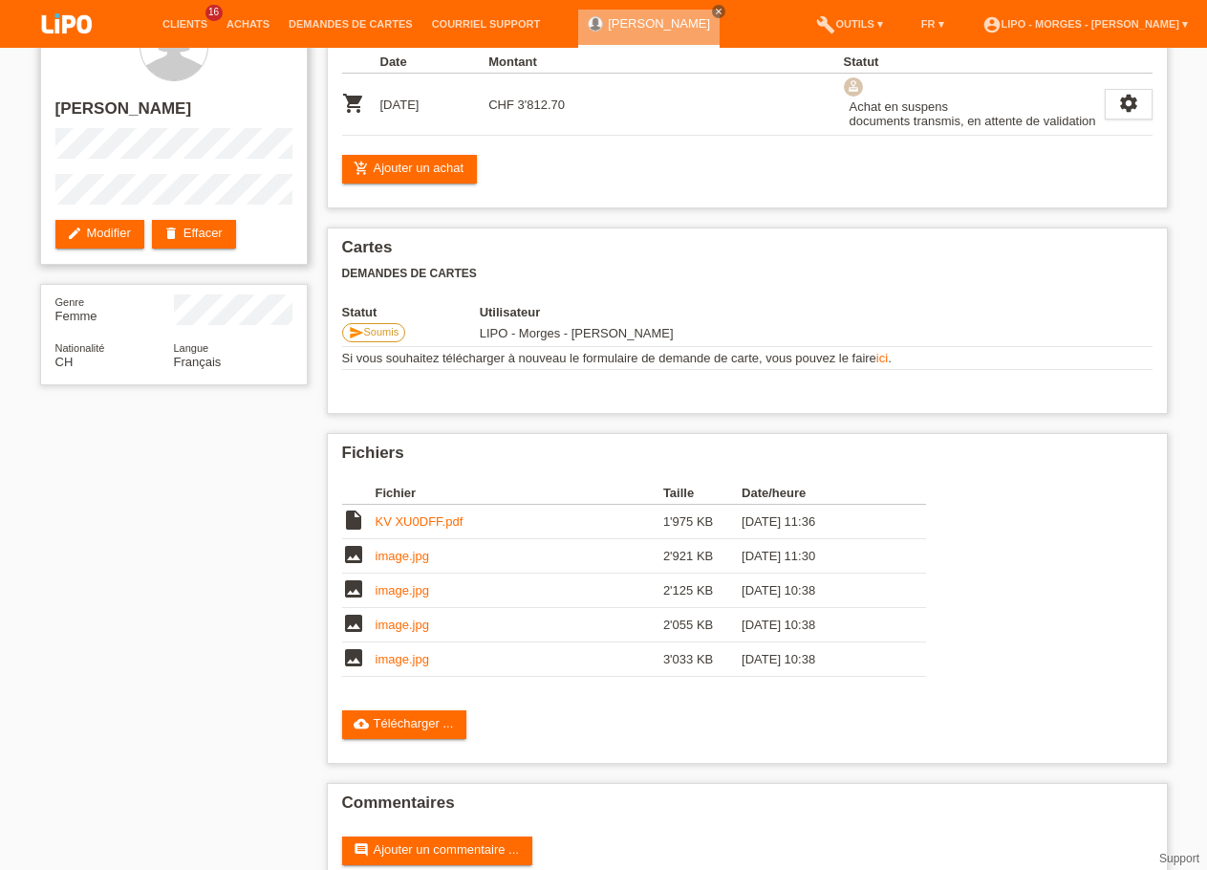
scroll to position [0, 0]
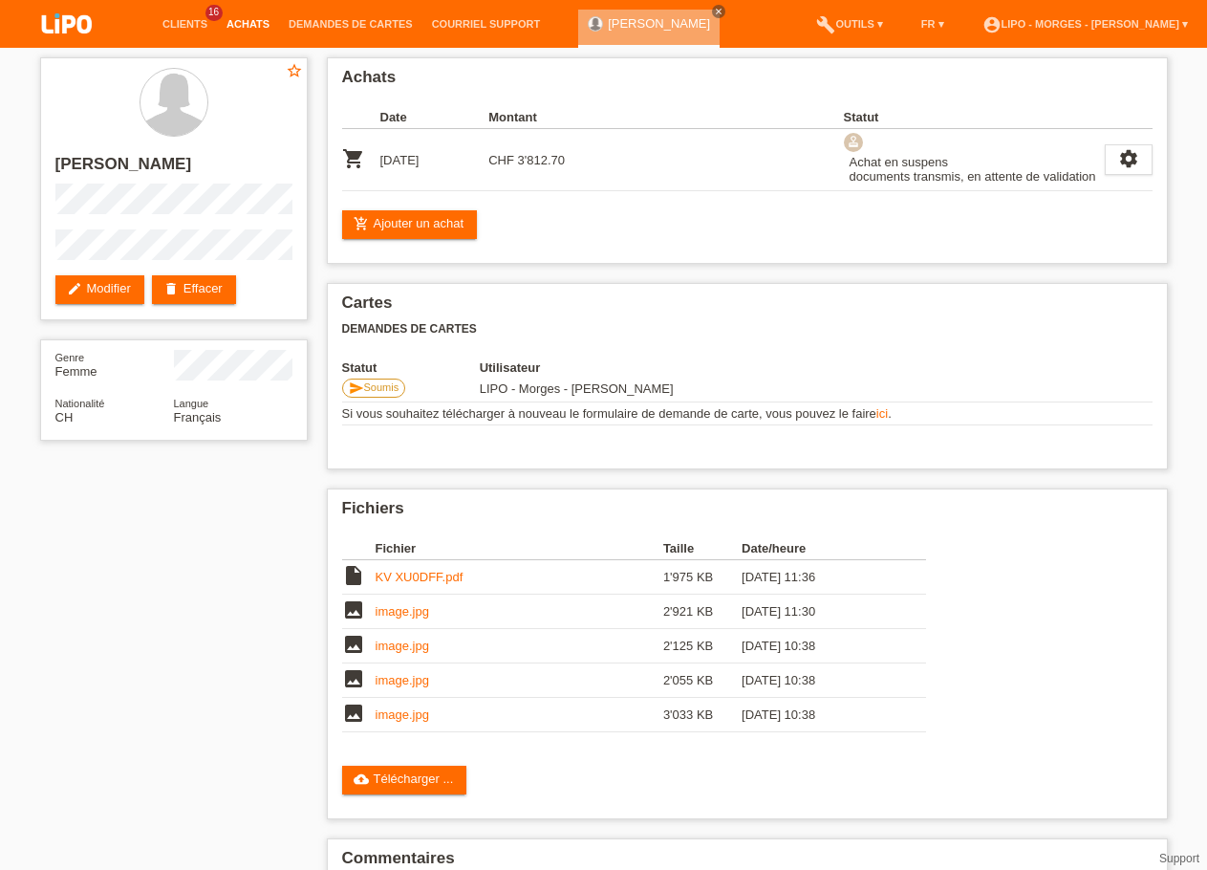
click at [236, 24] on link "Achats" at bounding box center [248, 23] width 62 height 11
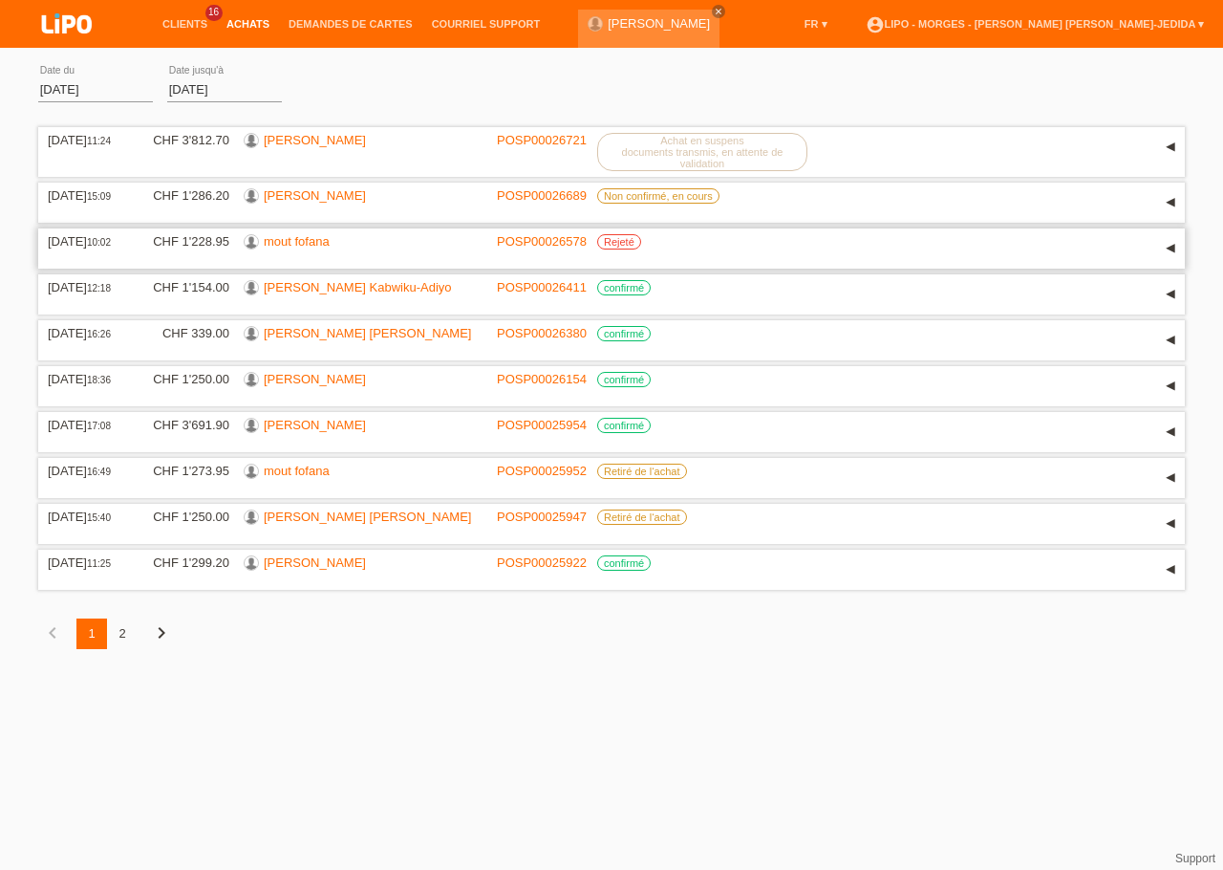
click at [309, 249] on link "mout fofana" at bounding box center [297, 241] width 66 height 14
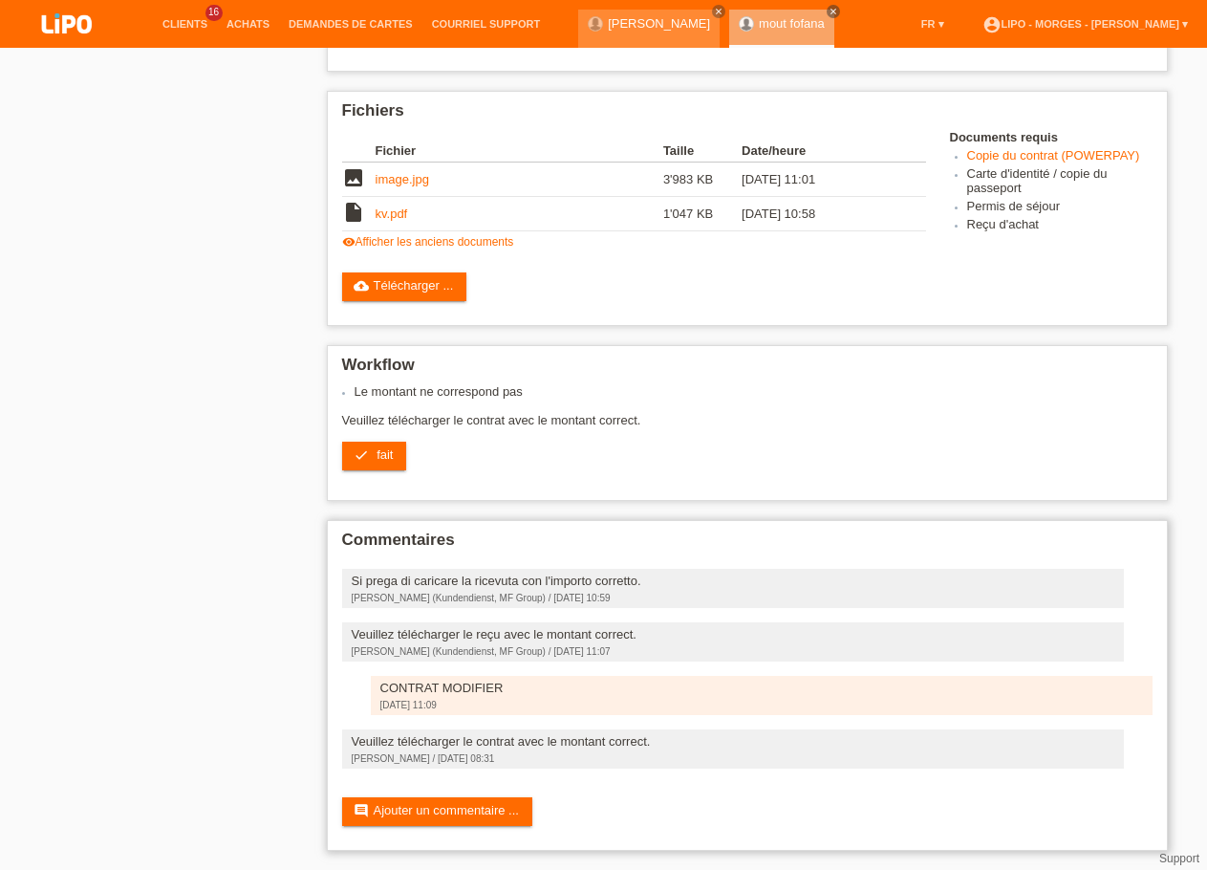
scroll to position [541, 0]
click at [450, 815] on link "comment Ajouter un commentaire ..." at bounding box center [437, 811] width 190 height 29
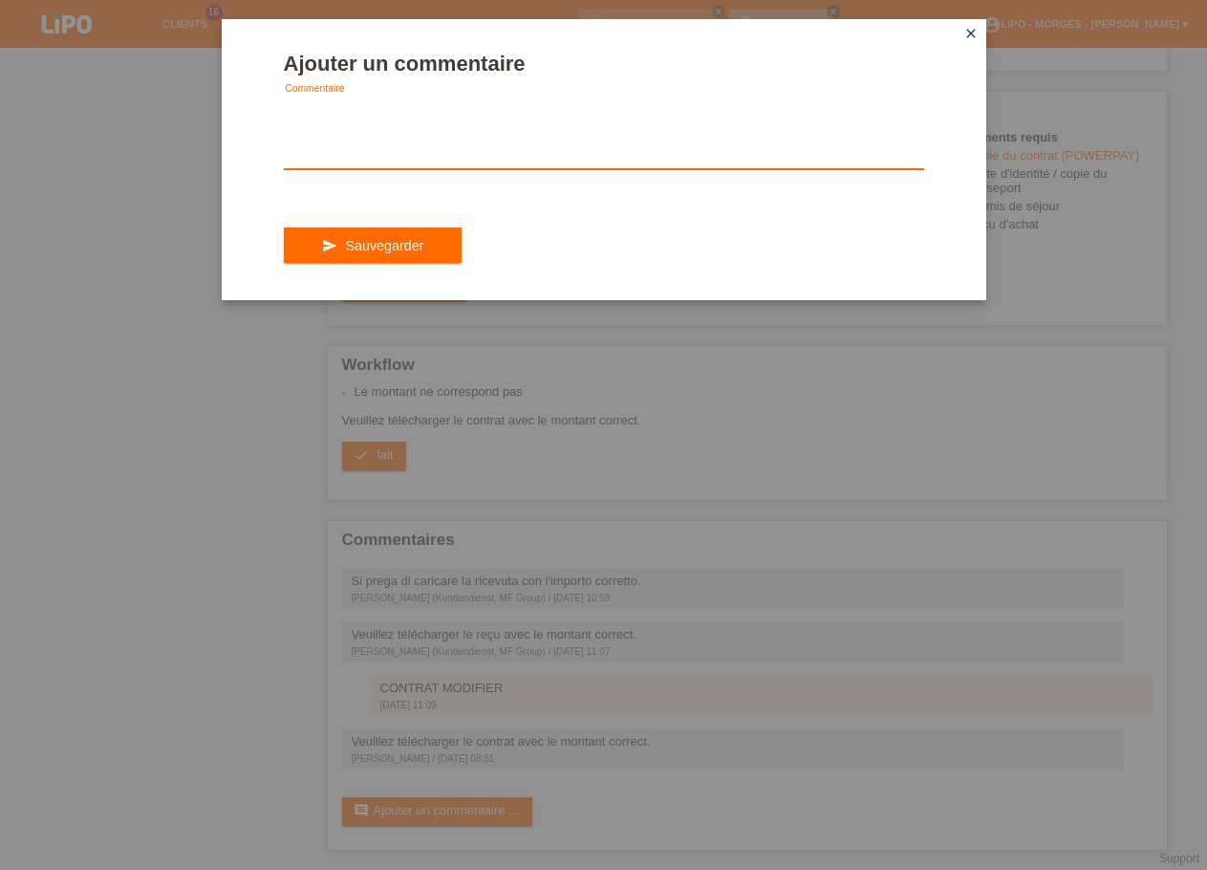
click at [361, 147] on textarea at bounding box center [604, 133] width 640 height 74
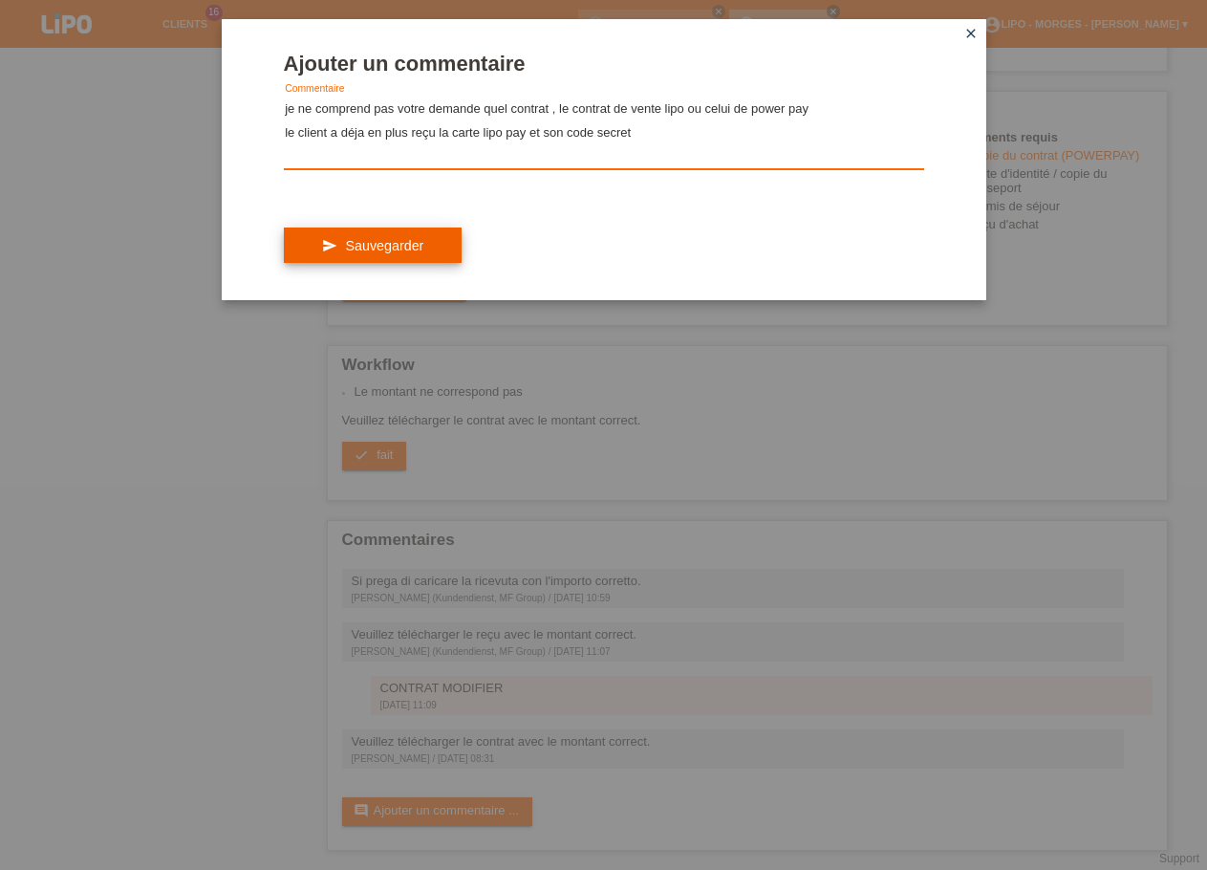
type textarea "je ne comprend pas votre demande quel contrat , le contrat de vente lipo ou cel…"
click at [368, 250] on button "send Sauvegarder" at bounding box center [373, 245] width 179 height 36
